Goal: Find specific page/section: Find specific page/section

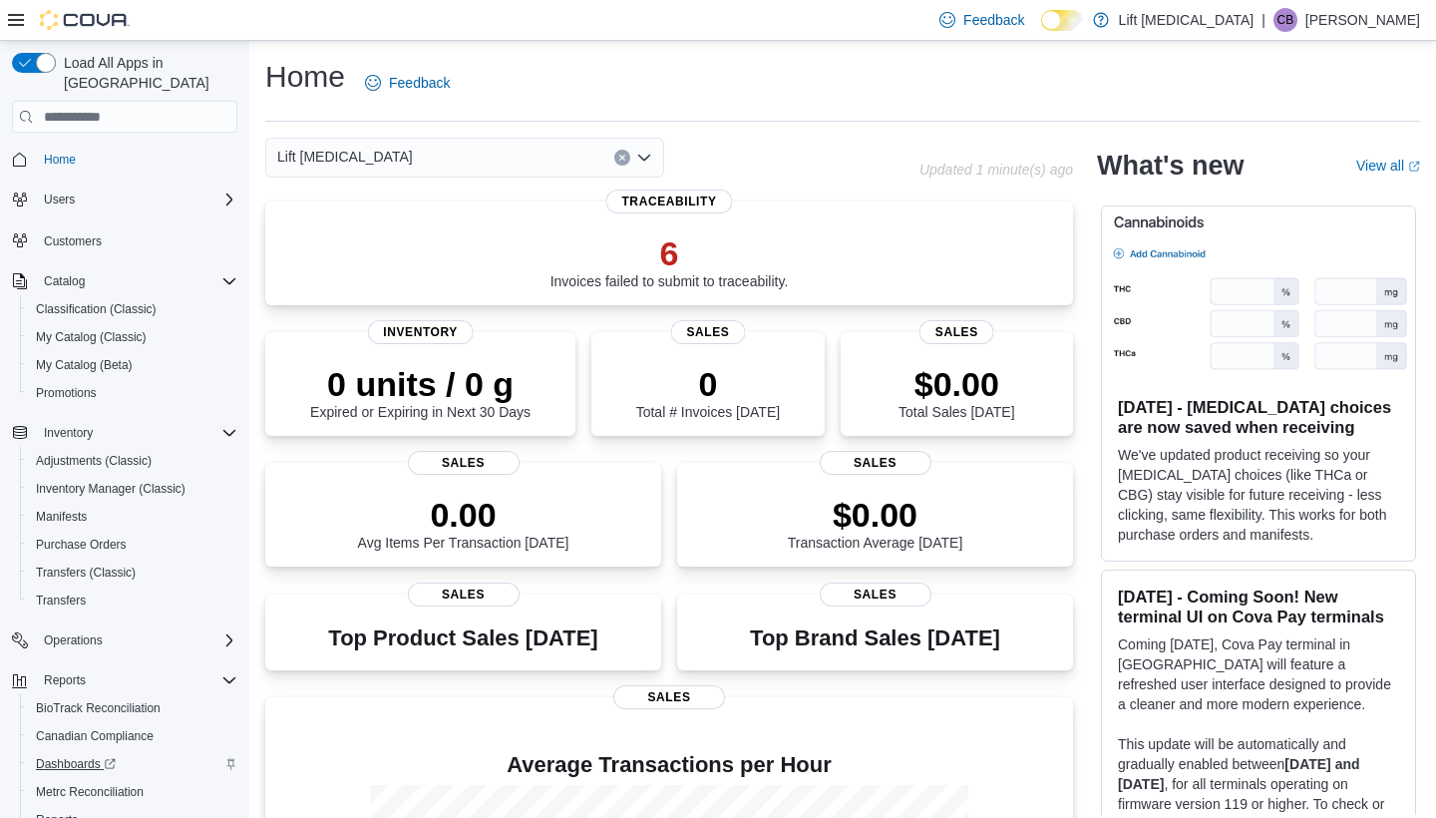
click at [79, 756] on span "Dashboards" at bounding box center [76, 764] width 80 height 16
